Goal: Transaction & Acquisition: Purchase product/service

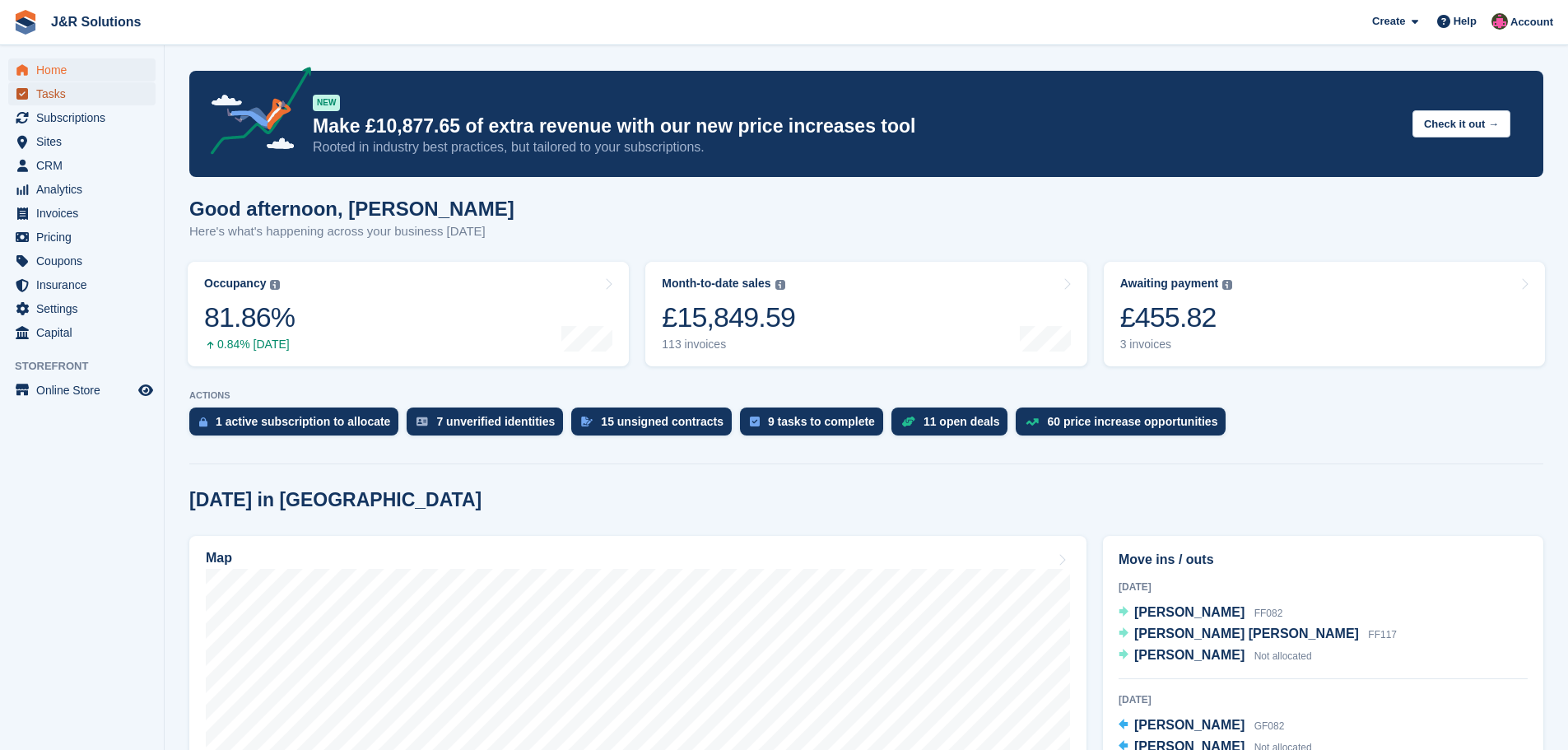
click at [46, 101] on span "Tasks" at bounding box center [86, 94] width 99 height 23
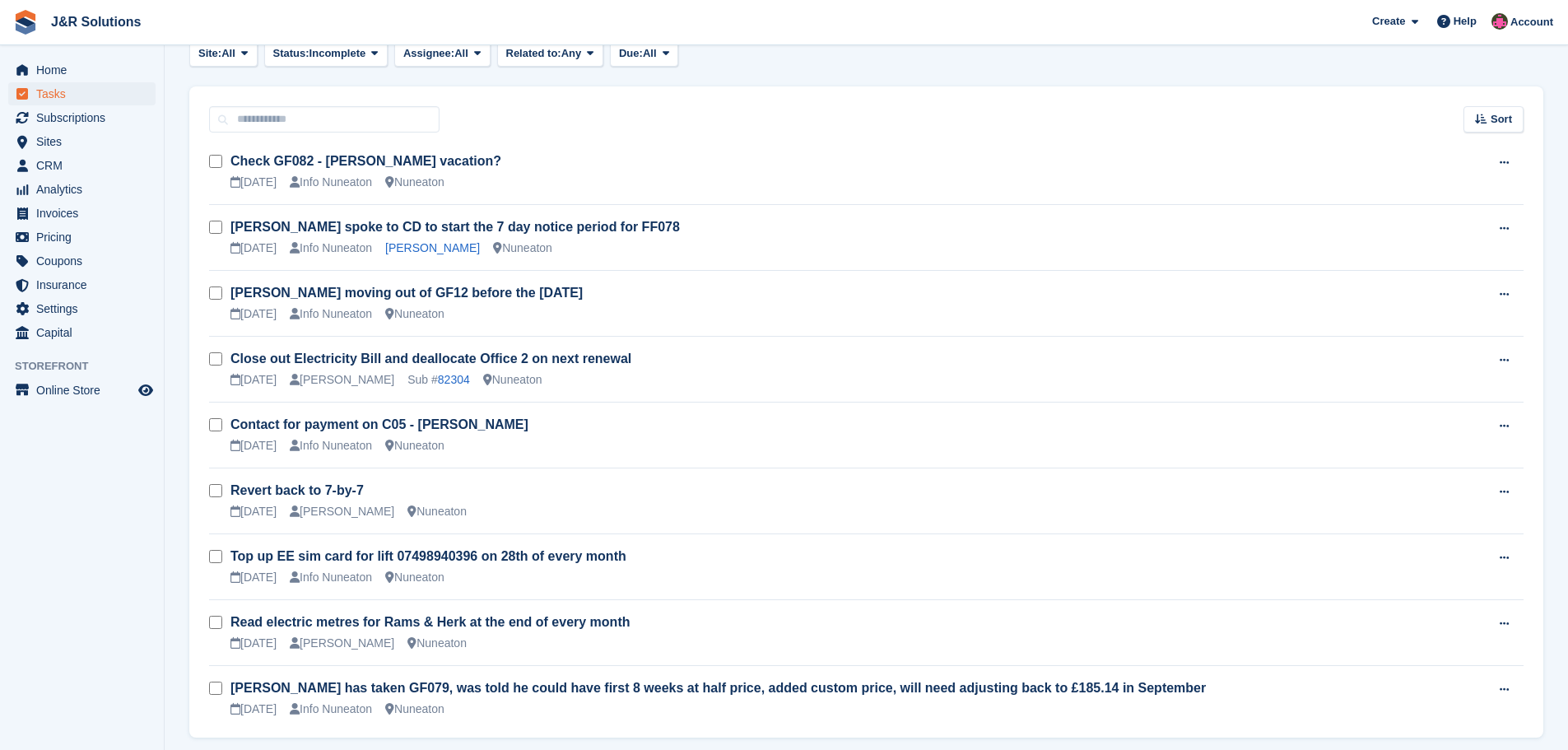
scroll to position [247, 0]
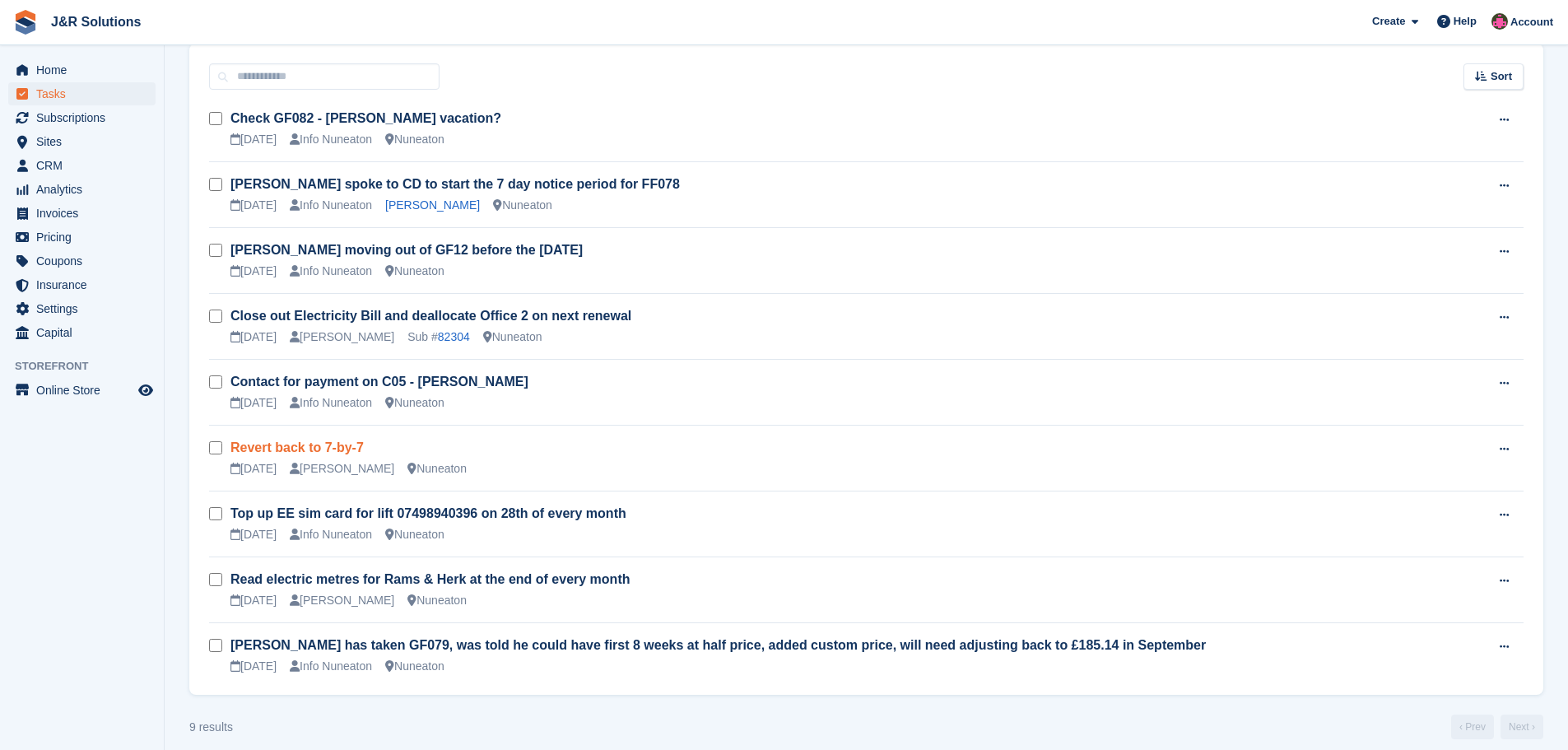
click at [296, 453] on link "Revert back to 7-by-7" at bounding box center [297, 447] width 133 height 14
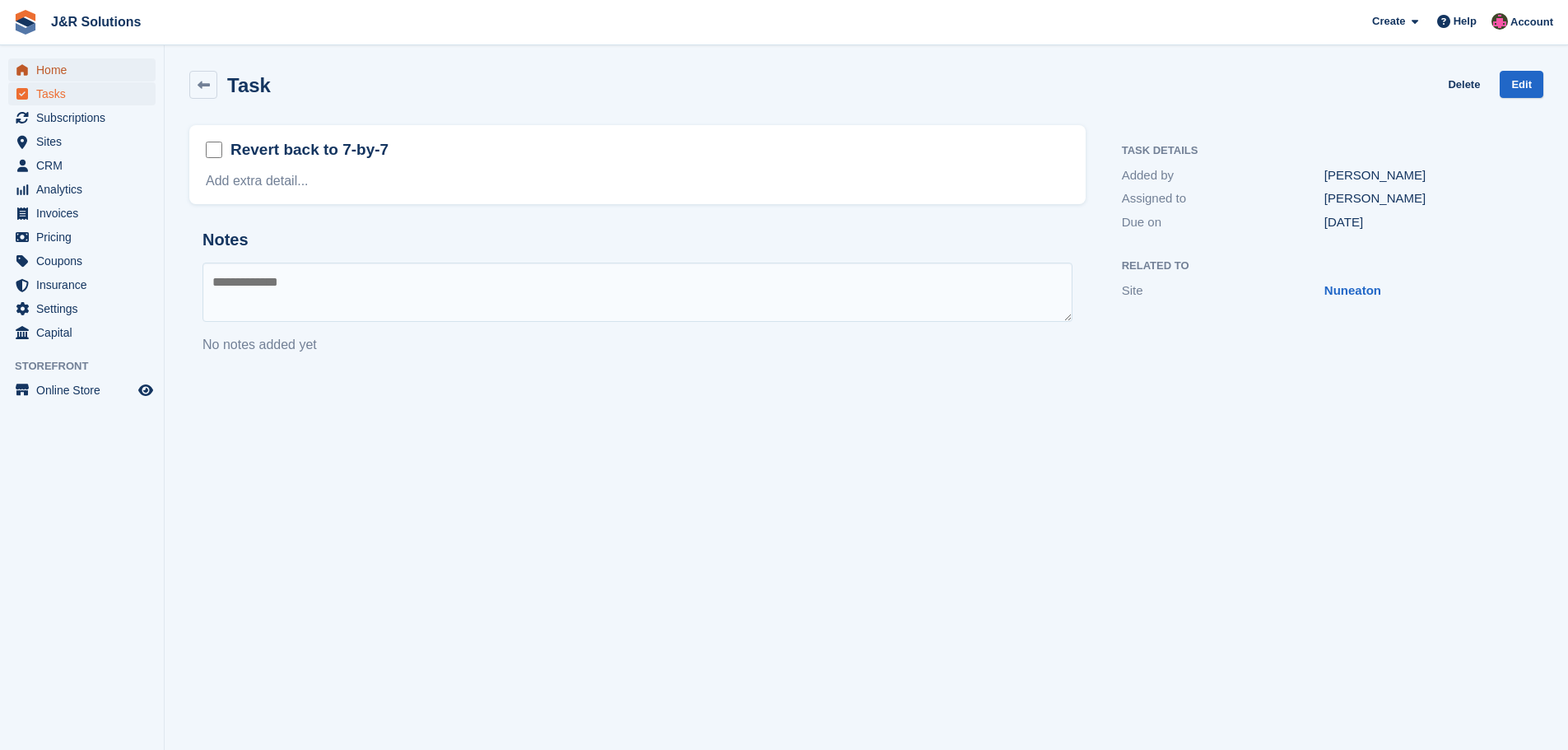
click at [55, 69] on span "Home" at bounding box center [86, 69] width 99 height 23
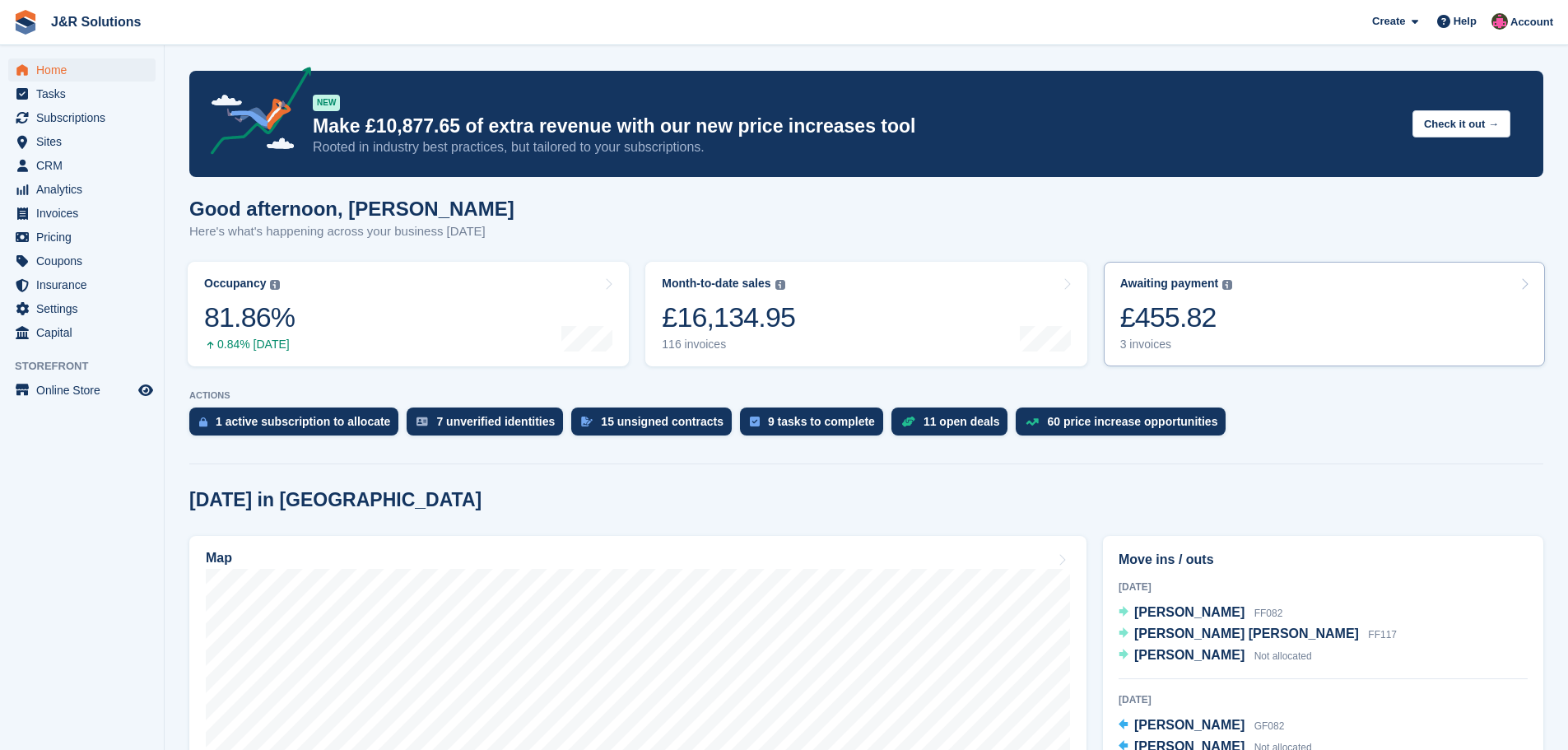
click at [1160, 350] on div "3 invoices" at bounding box center [1176, 344] width 113 height 14
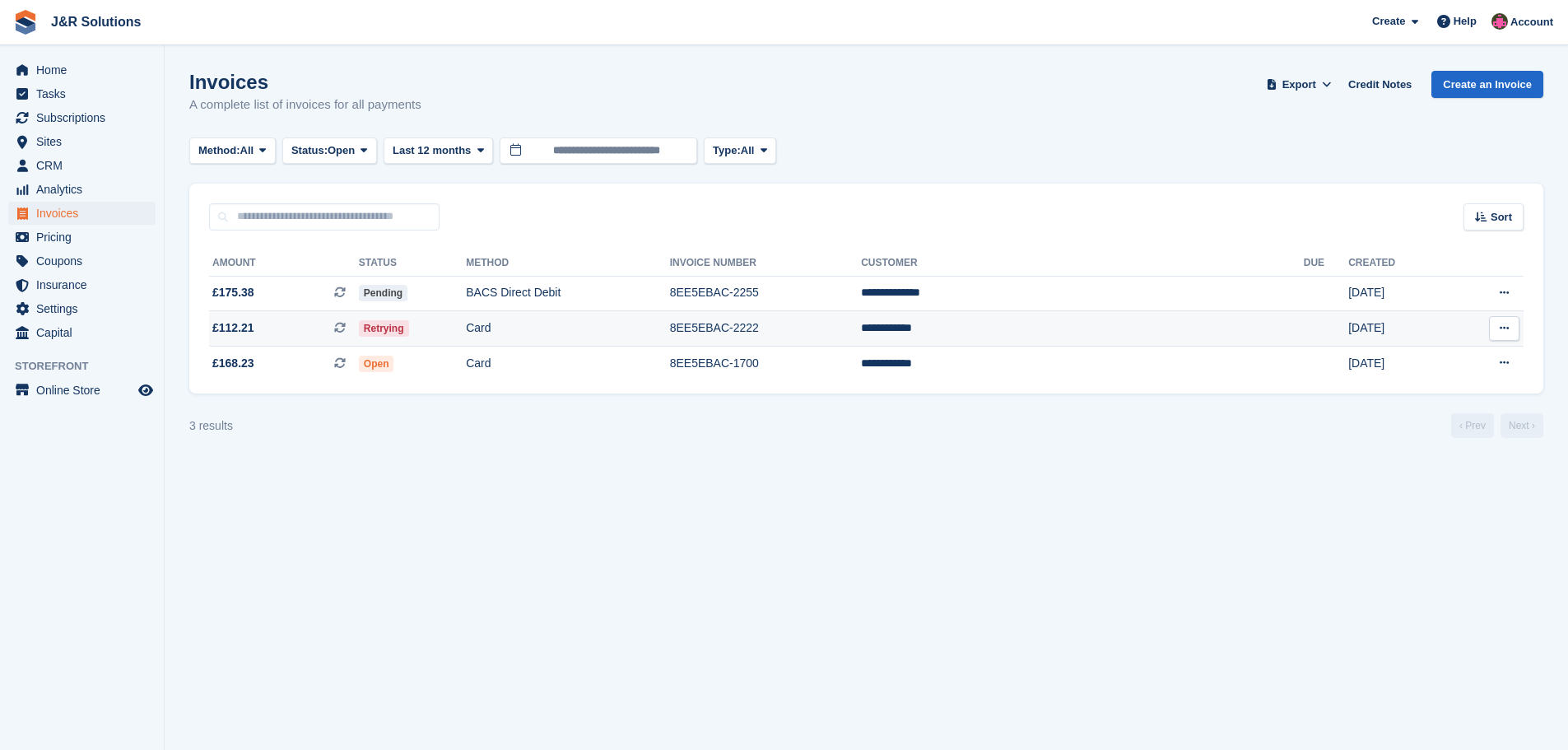
click at [861, 334] on td "8EE5EBAC-2222" at bounding box center [765, 329] width 191 height 36
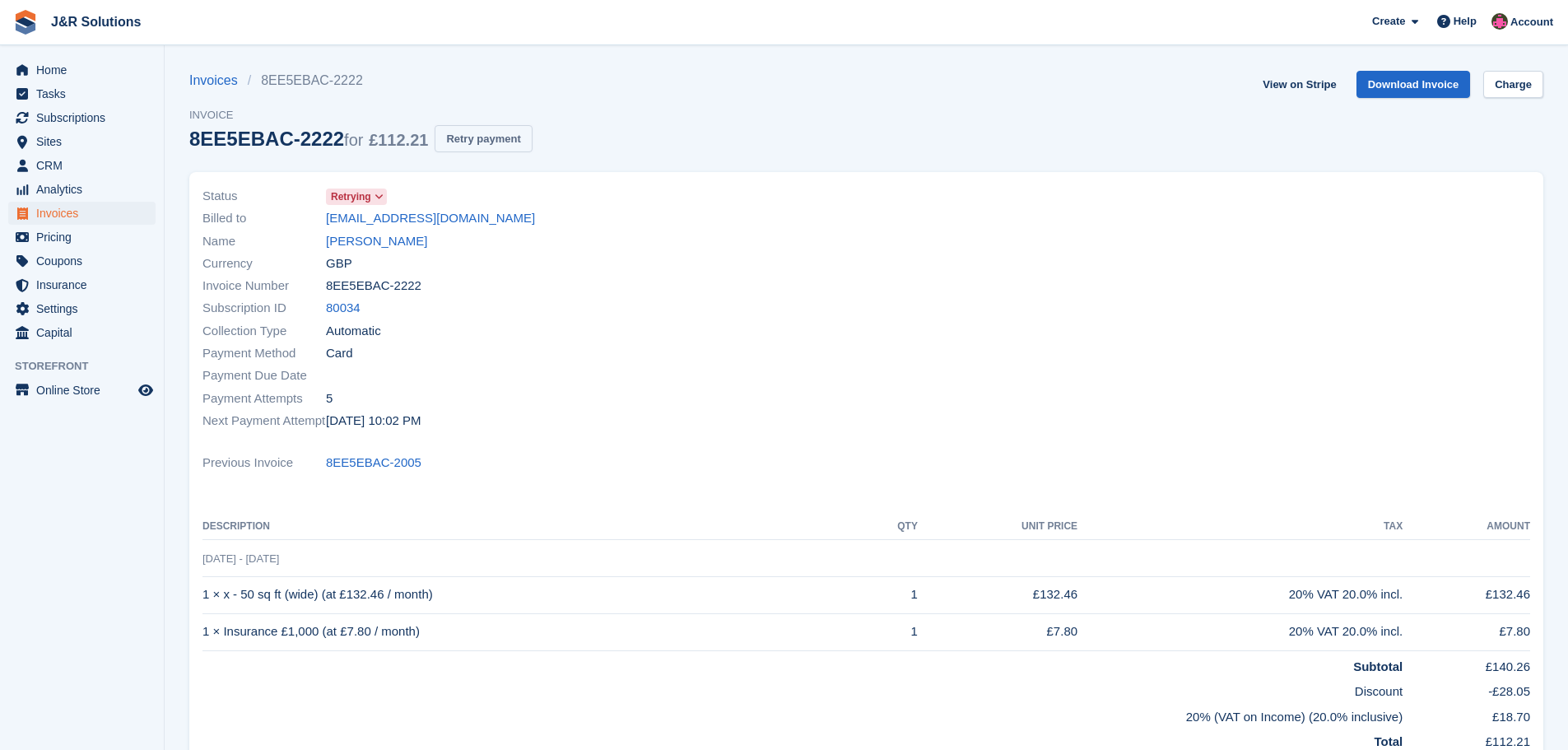
click at [485, 137] on button "Retry payment" at bounding box center [483, 138] width 97 height 27
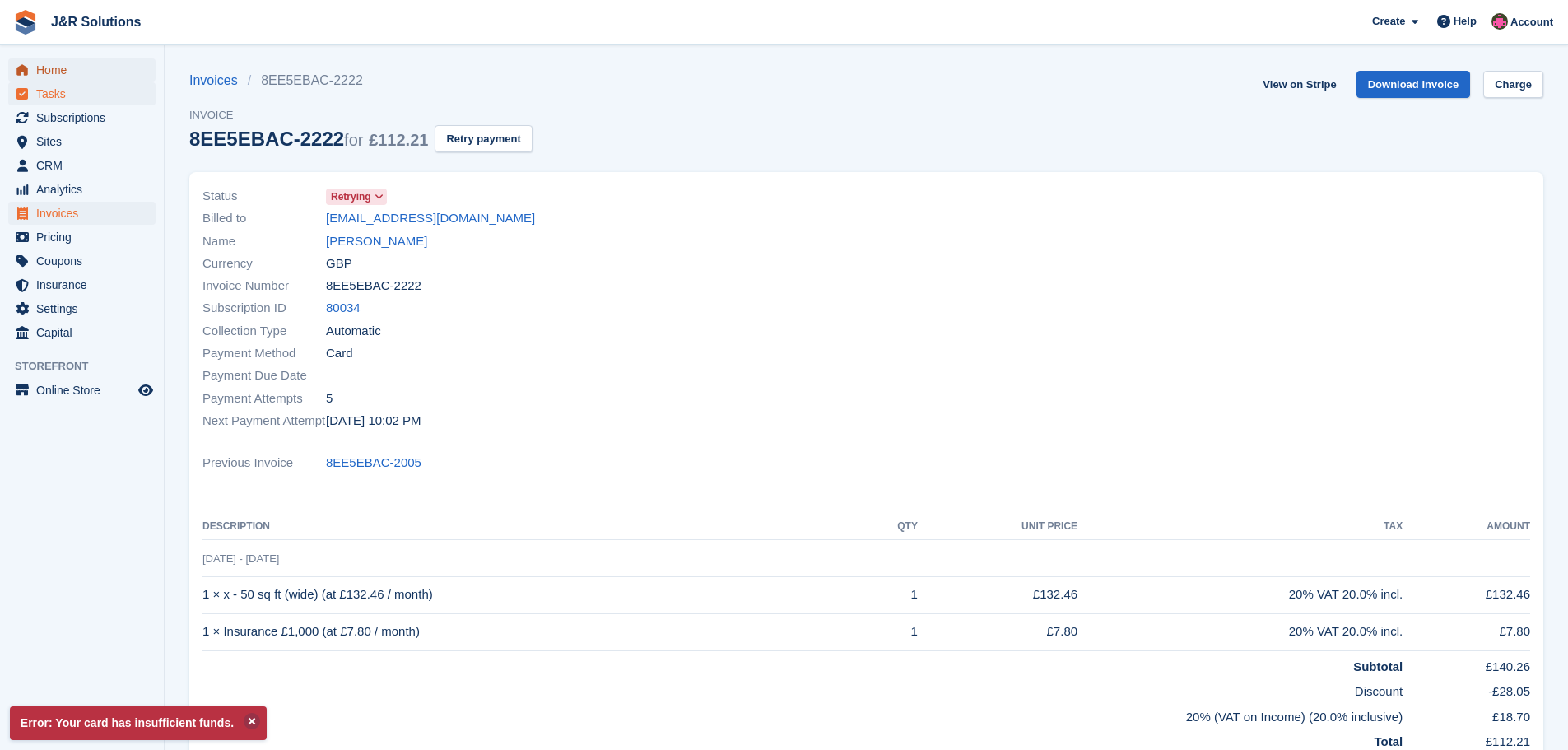
drag, startPoint x: 42, startPoint y: 68, endPoint x: 76, endPoint y: 87, distance: 38.9
click at [42, 68] on span "Home" at bounding box center [86, 69] width 99 height 23
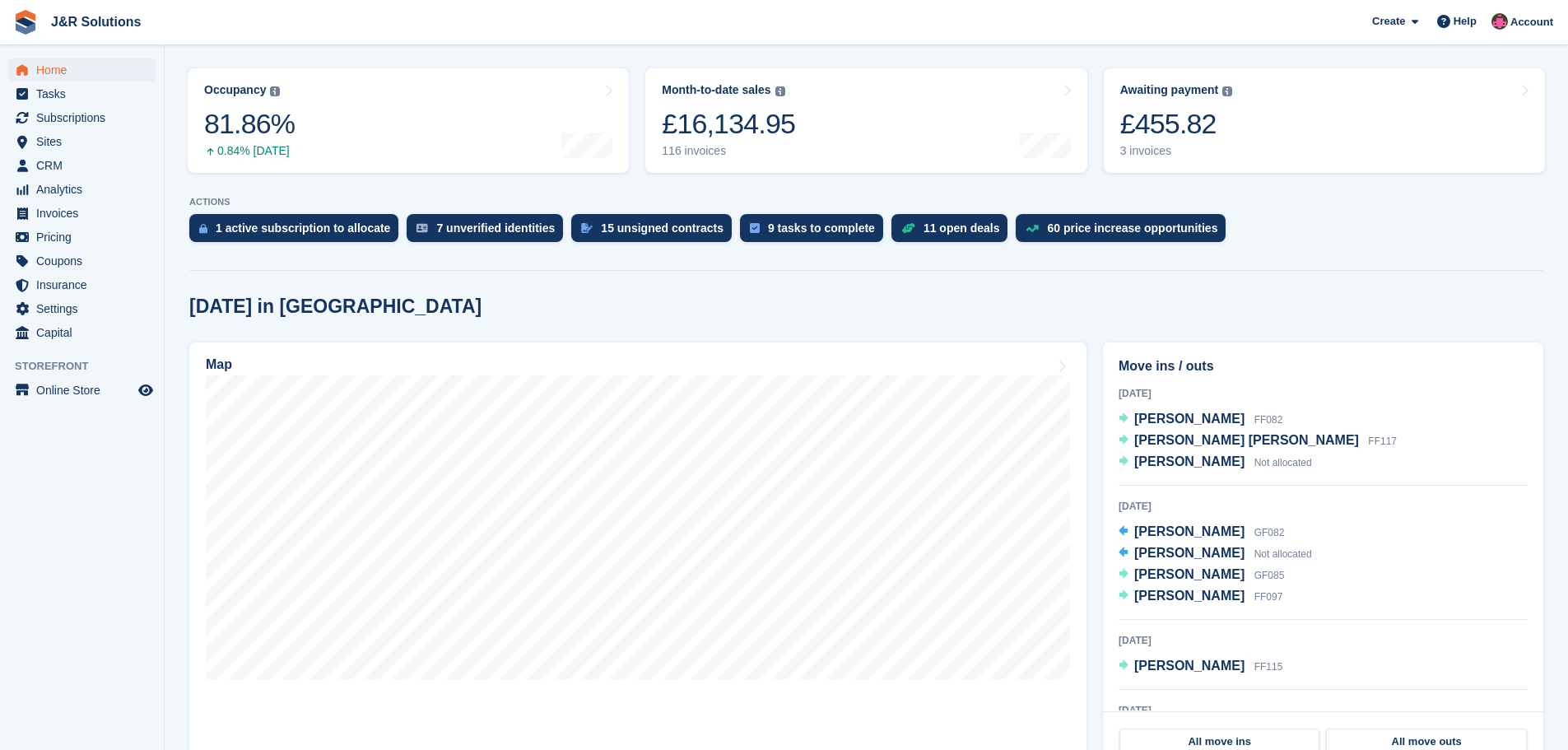
scroll to position [165, 0]
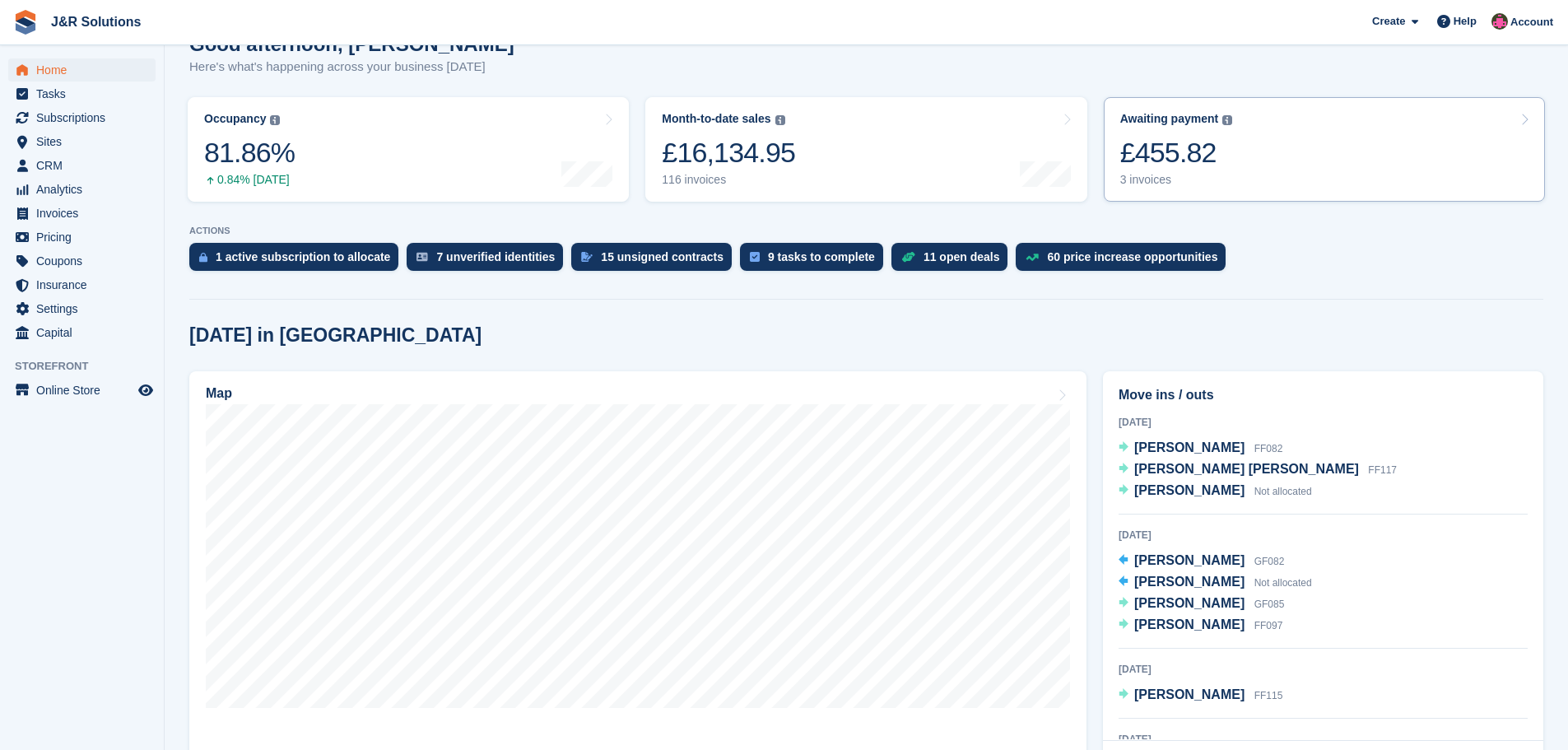
click at [1163, 176] on div "3 invoices" at bounding box center [1176, 179] width 113 height 14
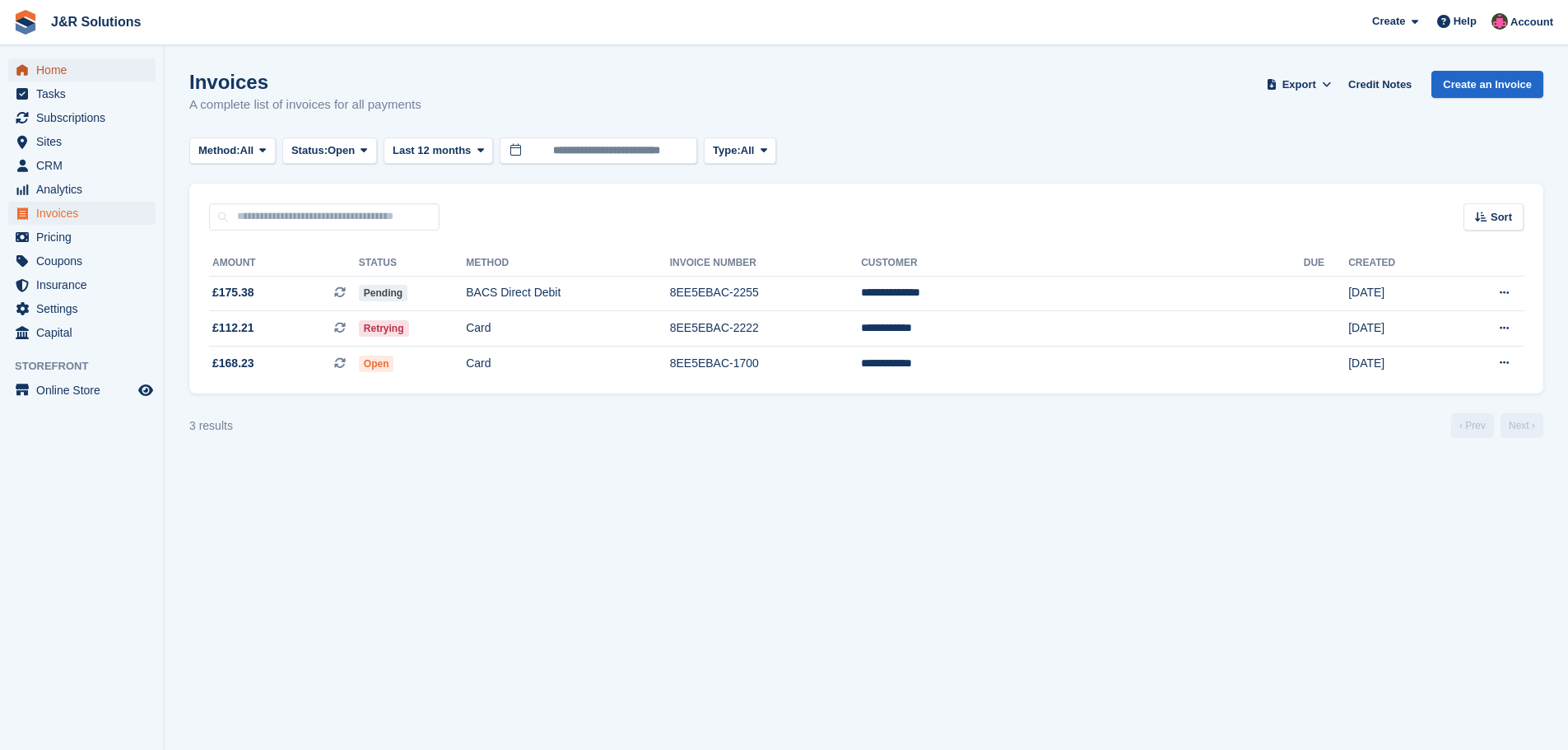
click at [73, 64] on span "Home" at bounding box center [86, 69] width 99 height 23
